Goal: Task Accomplishment & Management: Use online tool/utility

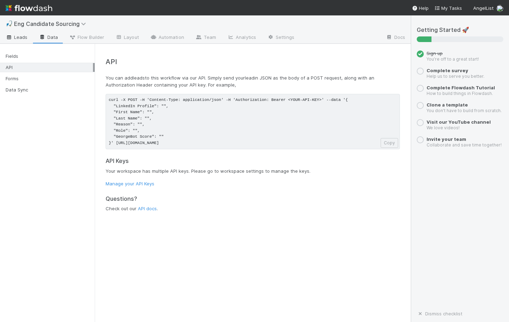
click at [17, 38] on span "Leads" at bounding box center [17, 37] width 22 height 7
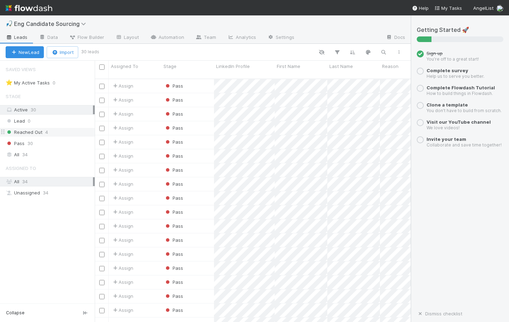
click at [45, 132] on span "4" at bounding box center [46, 132] width 3 height 9
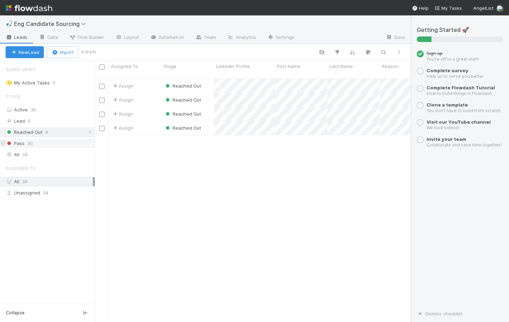
scroll to position [249, 316]
click at [34, 141] on div "Pass 30" at bounding box center [50, 143] width 89 height 9
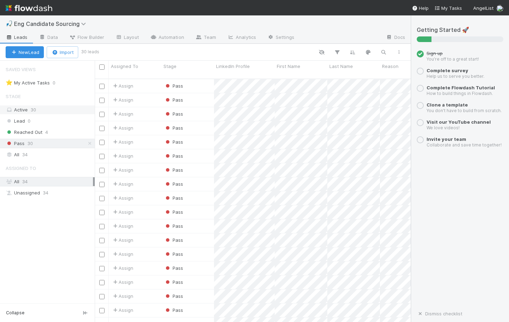
click at [31, 111] on span "30" at bounding box center [34, 110] width 6 height 6
click at [30, 120] on div "Lead 0" at bounding box center [50, 121] width 89 height 9
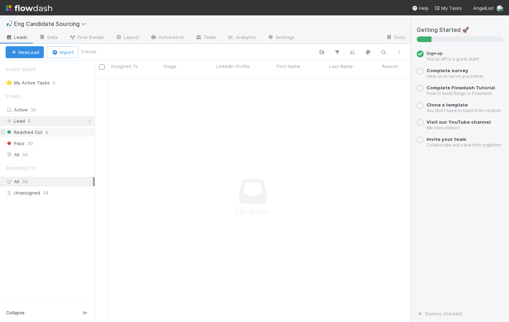
click at [29, 134] on span "Reached Out" at bounding box center [24, 132] width 37 height 9
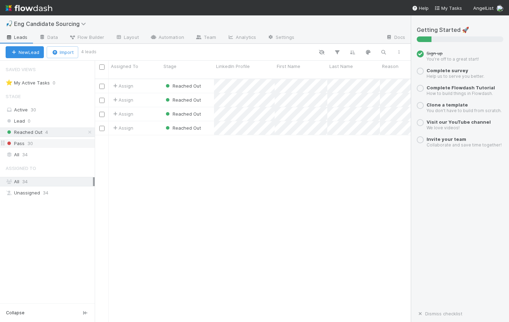
click at [27, 145] on span "30" at bounding box center [30, 143] width 6 height 9
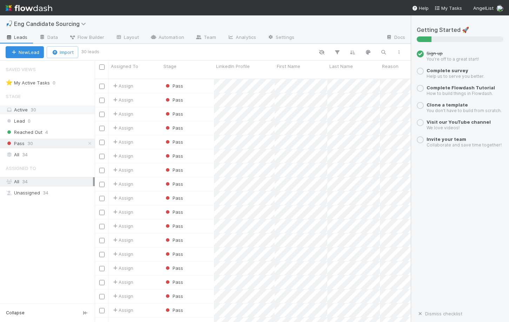
scroll to position [249, 316]
click at [26, 112] on div "Active 30" at bounding box center [49, 110] width 87 height 9
click at [100, 83] on div at bounding box center [102, 86] width 8 height 8
click at [100, 84] on input "checkbox" at bounding box center [101, 86] width 5 height 5
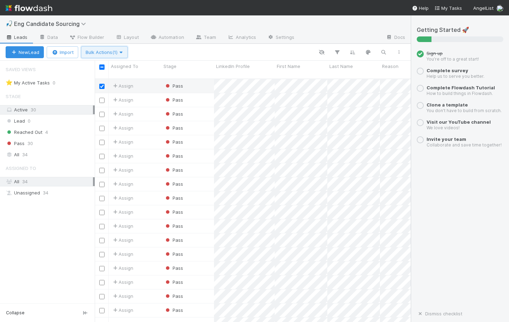
click at [112, 54] on button "Bulk Actions (1)" at bounding box center [104, 52] width 47 height 12
click at [169, 51] on div "Assign to Update data Move to stage Delete" at bounding box center [254, 161] width 509 height 322
click at [103, 84] on input "checkbox" at bounding box center [101, 86] width 5 height 5
click at [102, 84] on input "checkbox" at bounding box center [101, 86] width 5 height 5
click at [107, 50] on span "Bulk Actions (1)" at bounding box center [105, 52] width 38 height 6
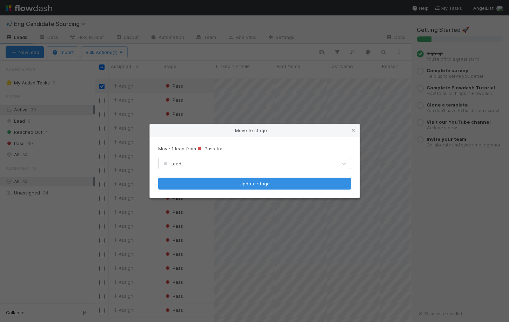
click at [202, 162] on div "Lead" at bounding box center [248, 163] width 178 height 11
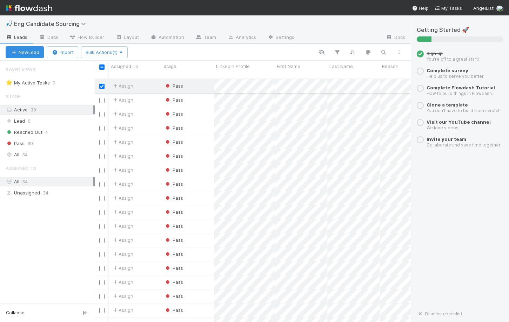
click at [103, 84] on input "checkbox" at bounding box center [101, 86] width 5 height 5
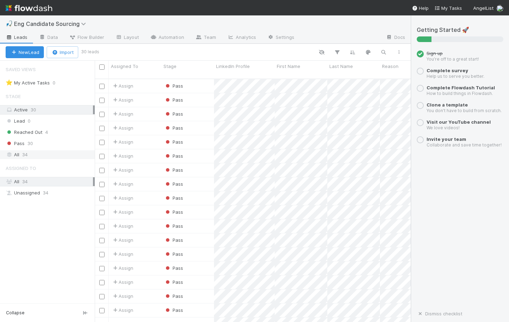
click at [44, 152] on div "All 34" at bounding box center [49, 155] width 87 height 9
click at [208, 67] on div "Assigned To Stage LinkedIn Profile First Name Last Name Reason Role GeorgeBot S…" at bounding box center [460, 70] width 730 height 18
click at [208, 65] on div "Assigned To Stage LinkedIn Profile First Name Last Name Reason Role GeorgeBot S…" at bounding box center [460, 70] width 730 height 18
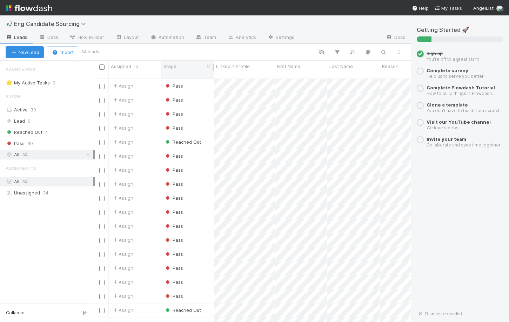
click at [177, 62] on div "Stage" at bounding box center [187, 70] width 53 height 18
click at [28, 111] on div "Active 30" at bounding box center [49, 110] width 87 height 9
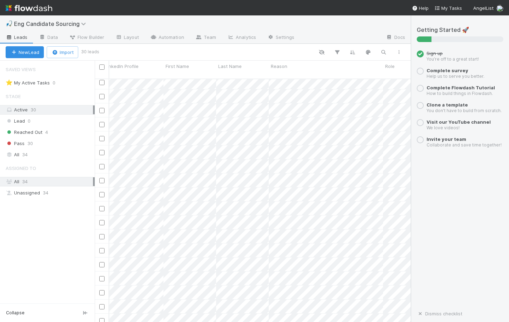
scroll to position [172, 106]
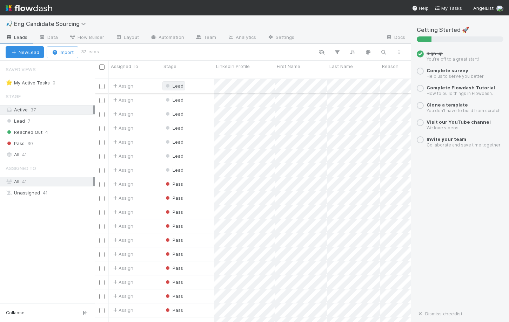
click at [177, 83] on span "Lead" at bounding box center [173, 86] width 19 height 6
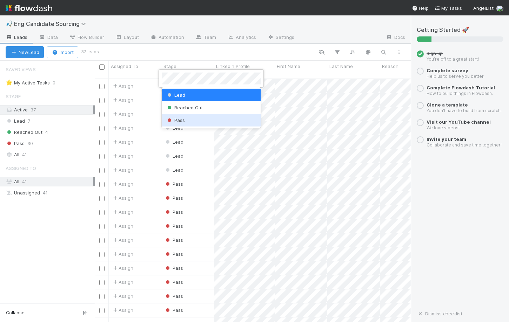
click at [177, 117] on div "Pass" at bounding box center [211, 120] width 99 height 13
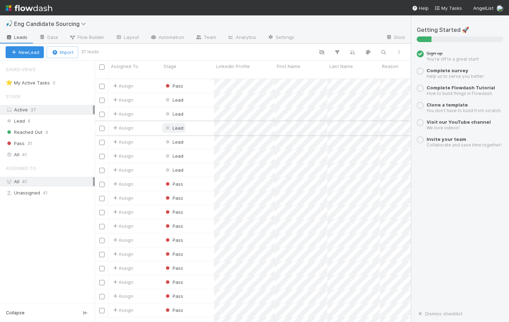
click at [171, 125] on span "Lead" at bounding box center [173, 128] width 19 height 6
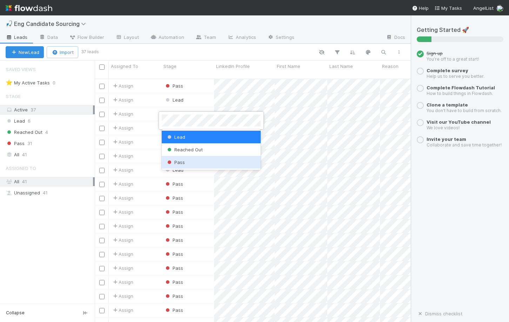
click at [177, 159] on div "Pass" at bounding box center [211, 162] width 99 height 13
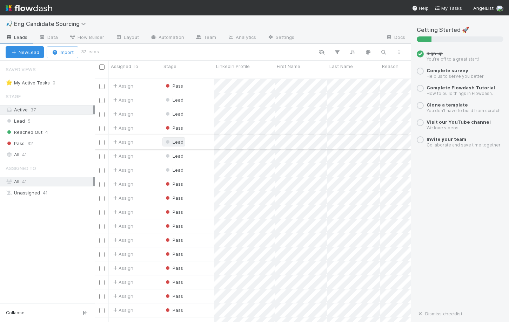
click at [169, 139] on span "Lead" at bounding box center [173, 142] width 19 height 6
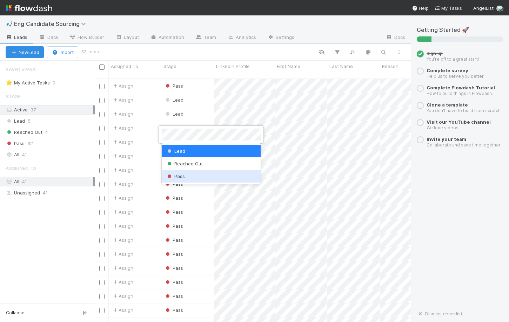
click at [179, 174] on span "Pass" at bounding box center [175, 177] width 19 height 6
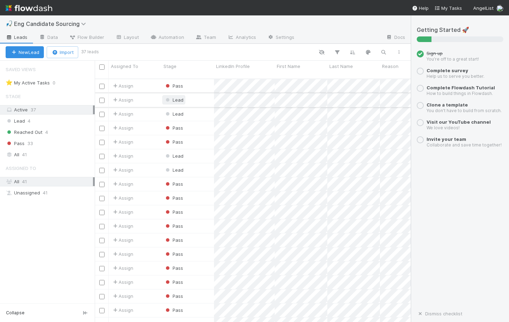
click at [172, 97] on span "Lead" at bounding box center [173, 100] width 19 height 6
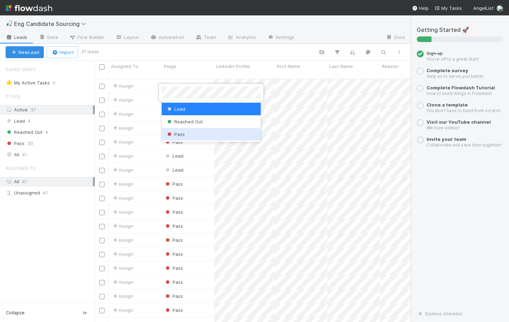
click at [174, 136] on span "Pass" at bounding box center [175, 135] width 19 height 6
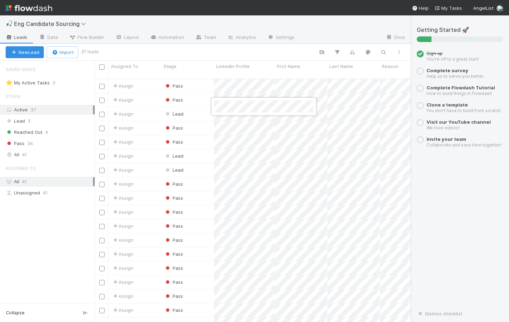
click at [182, 108] on div at bounding box center [254, 161] width 509 height 322
click at [178, 111] on span "Lead" at bounding box center [173, 114] width 19 height 6
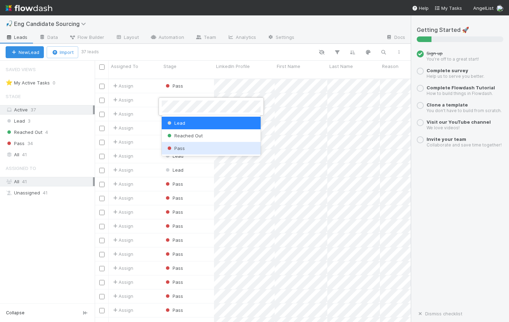
click at [178, 150] on span "Pass" at bounding box center [175, 149] width 19 height 6
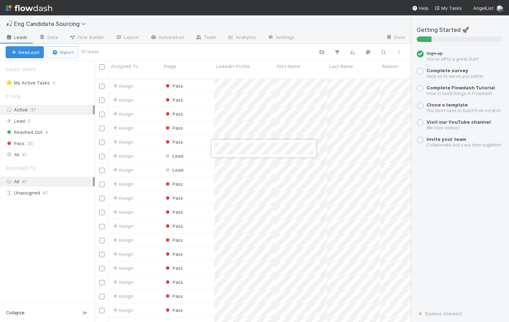
click at [174, 150] on div at bounding box center [254, 161] width 509 height 322
click at [172, 153] on span "Lead" at bounding box center [173, 156] width 19 height 6
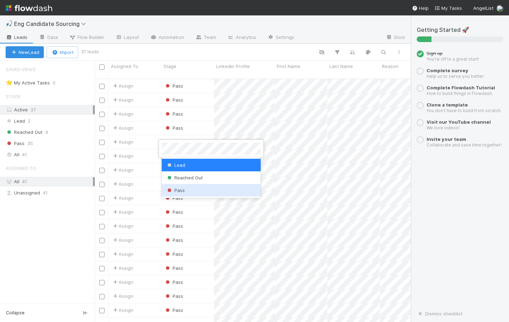
click at [178, 188] on span "Pass" at bounding box center [175, 191] width 19 height 6
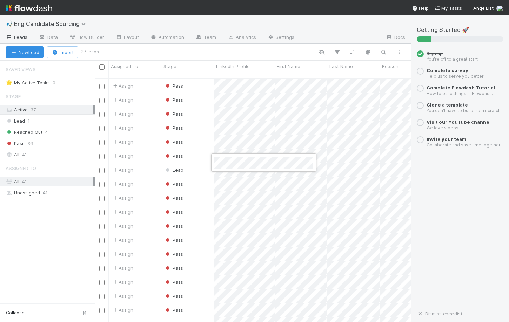
click at [178, 165] on div at bounding box center [254, 161] width 509 height 322
click at [175, 167] on span "Lead" at bounding box center [173, 170] width 19 height 6
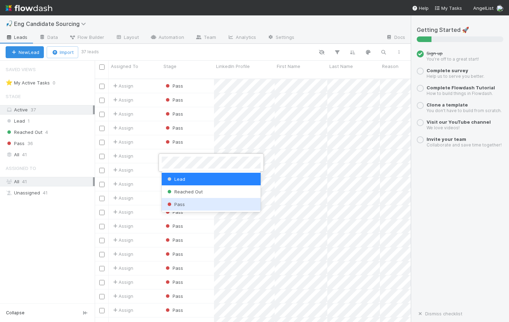
click at [185, 210] on div "Pass" at bounding box center [211, 204] width 99 height 13
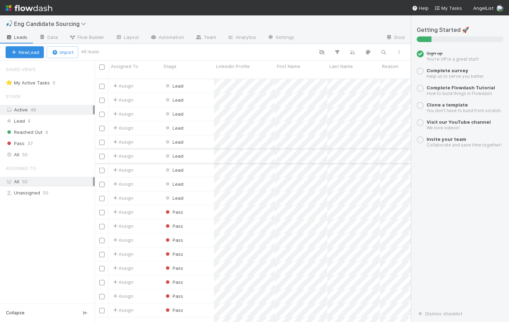
click at [101, 154] on input "checkbox" at bounding box center [101, 156] width 5 height 5
click at [102, 181] on div at bounding box center [102, 184] width 8 height 8
click at [101, 182] on input "checkbox" at bounding box center [101, 184] width 5 height 5
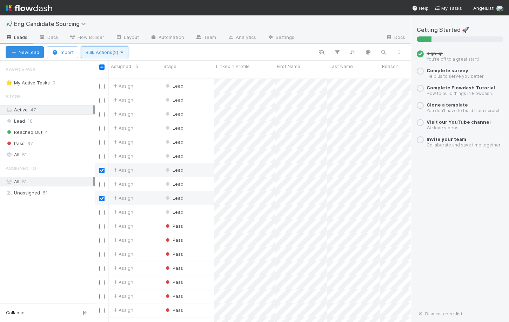
click at [104, 51] on span "Bulk Actions (2)" at bounding box center [105, 52] width 38 height 6
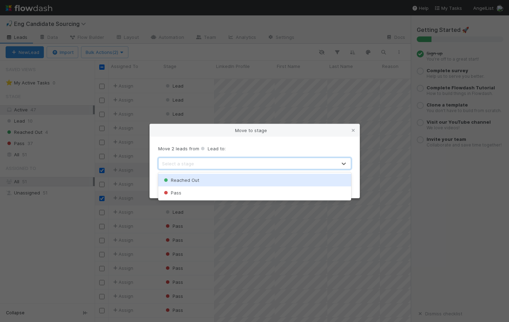
click at [211, 162] on div "Select a stage" at bounding box center [248, 163] width 178 height 11
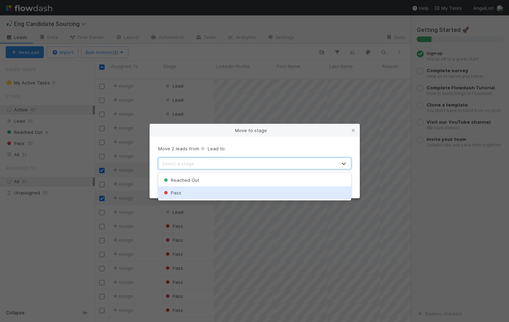
click at [194, 191] on div "Pass" at bounding box center [254, 193] width 193 height 13
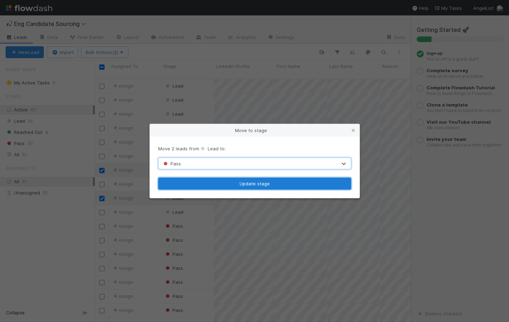
click at [204, 187] on button "Update stage" at bounding box center [254, 184] width 193 height 12
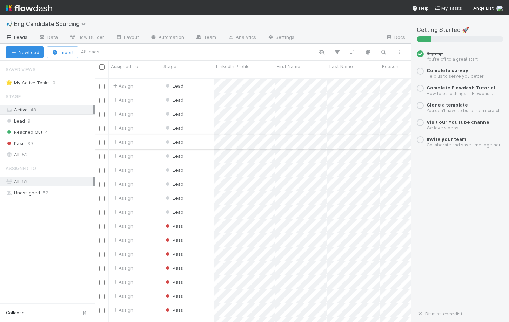
click at [101, 140] on input "checkbox" at bounding box center [101, 142] width 5 height 5
click at [103, 53] on span "Bulk Actions (1)" at bounding box center [105, 52] width 38 height 6
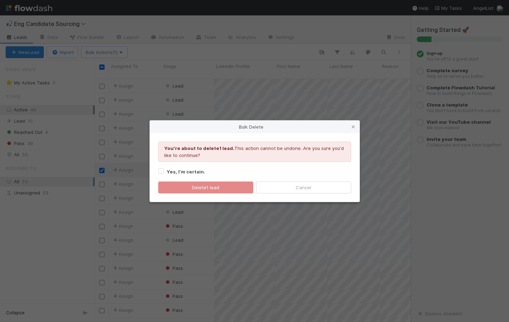
drag, startPoint x: 109, startPoint y: 126, endPoint x: 190, endPoint y: 173, distance: 92.9
click at [190, 173] on form "Yes, I’m certain. Delete 1 lead Cancel" at bounding box center [254, 181] width 193 height 26
click at [190, 173] on strong "Yes, I’m certain." at bounding box center [186, 172] width 39 height 6
click at [164, 173] on input "Yes, I’m certain." at bounding box center [161, 171] width 6 height 6
checkbox input "true"
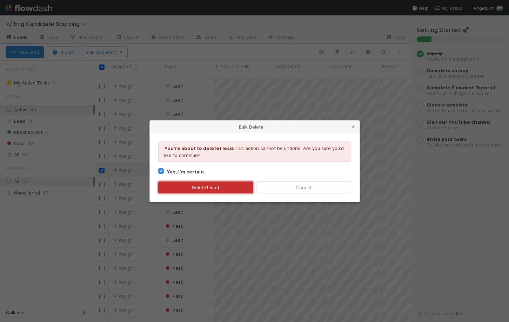
click at [198, 189] on button "Delete 1 lead" at bounding box center [205, 188] width 95 height 12
